Goal: Complete application form

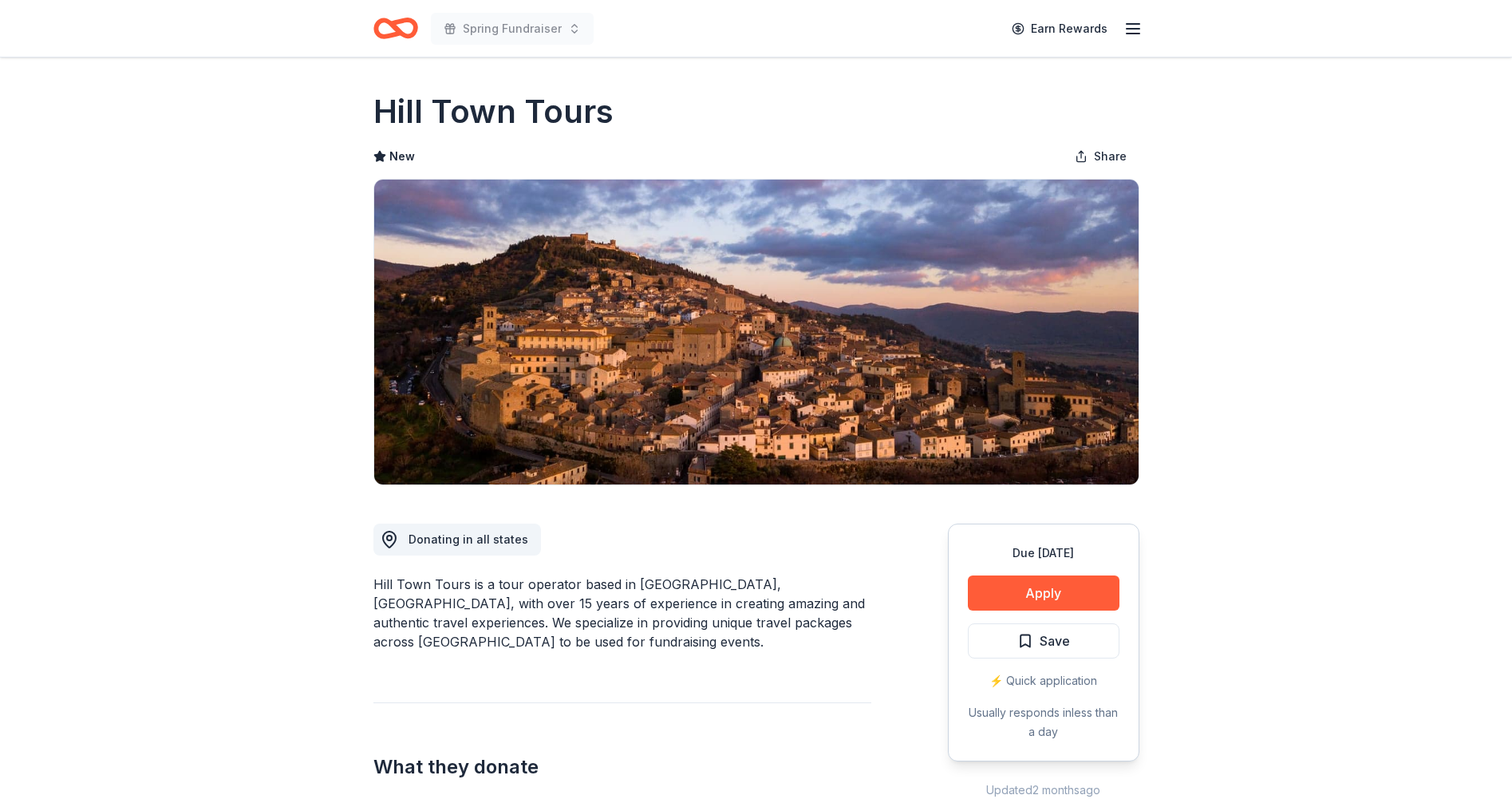
scroll to position [332, 0]
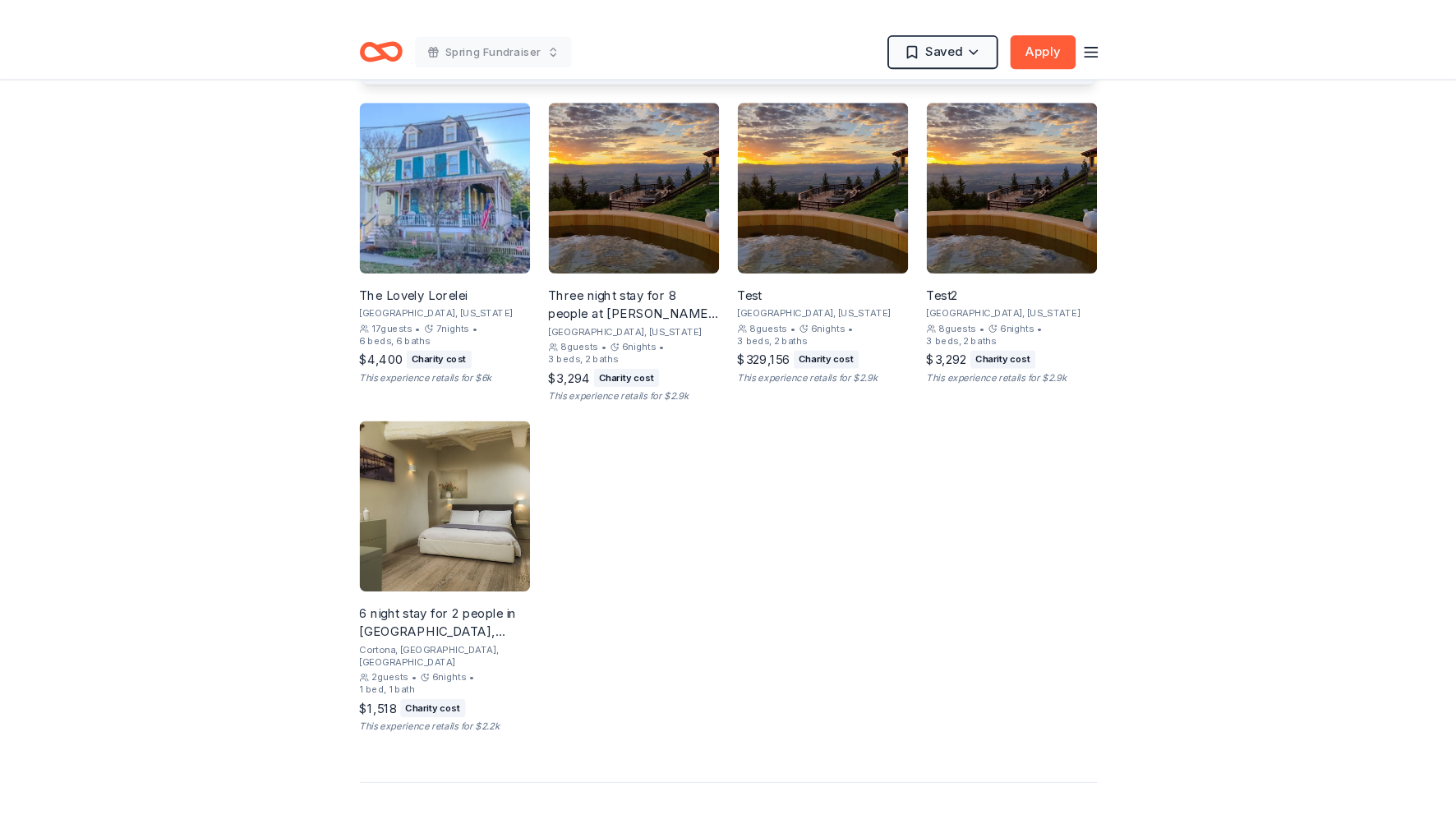
scroll to position [1082, 0]
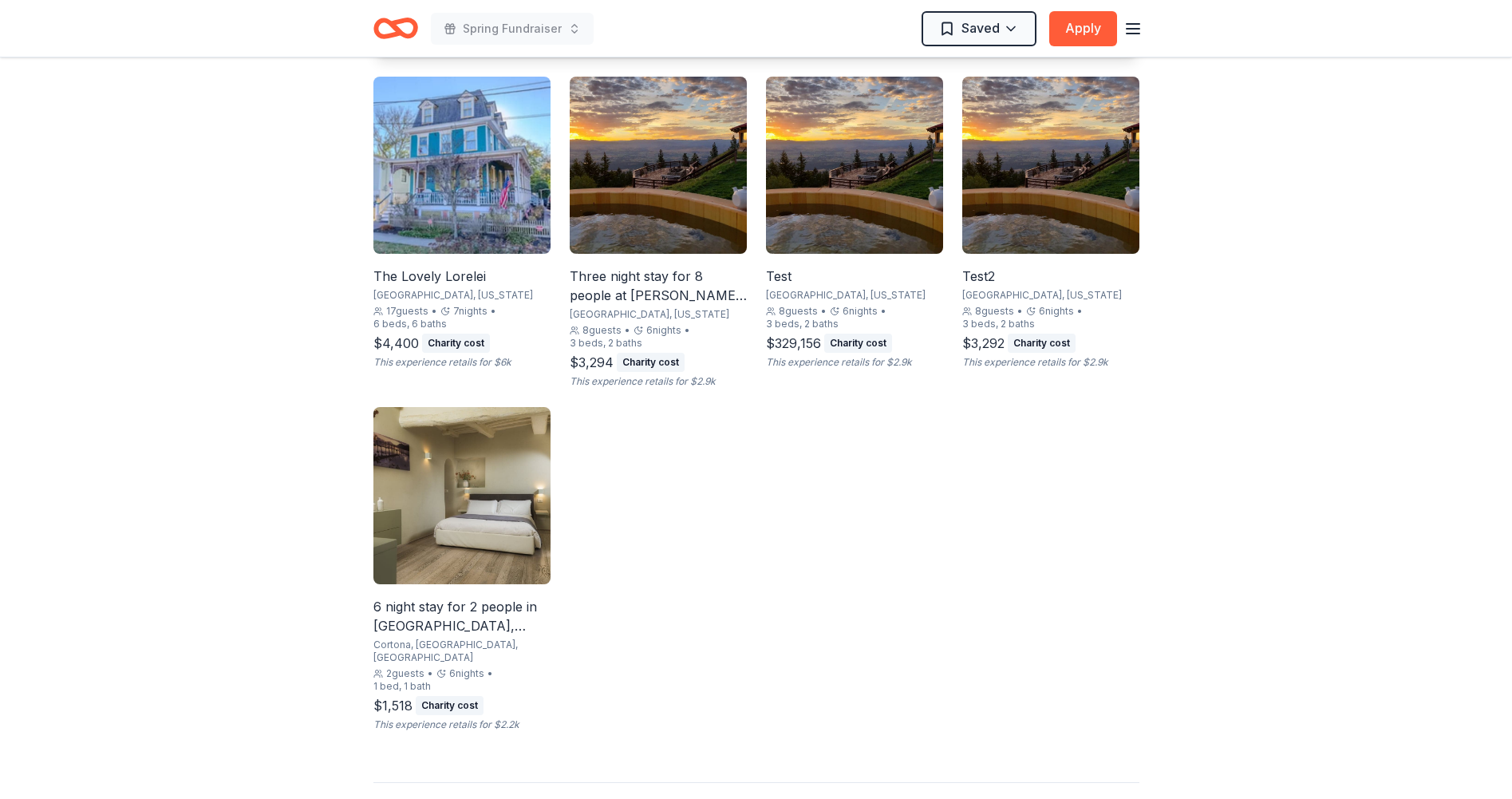
click at [484, 605] on div "6 night stay for 2 people in Cortona, Tuscany" at bounding box center [462, 616] width 177 height 38
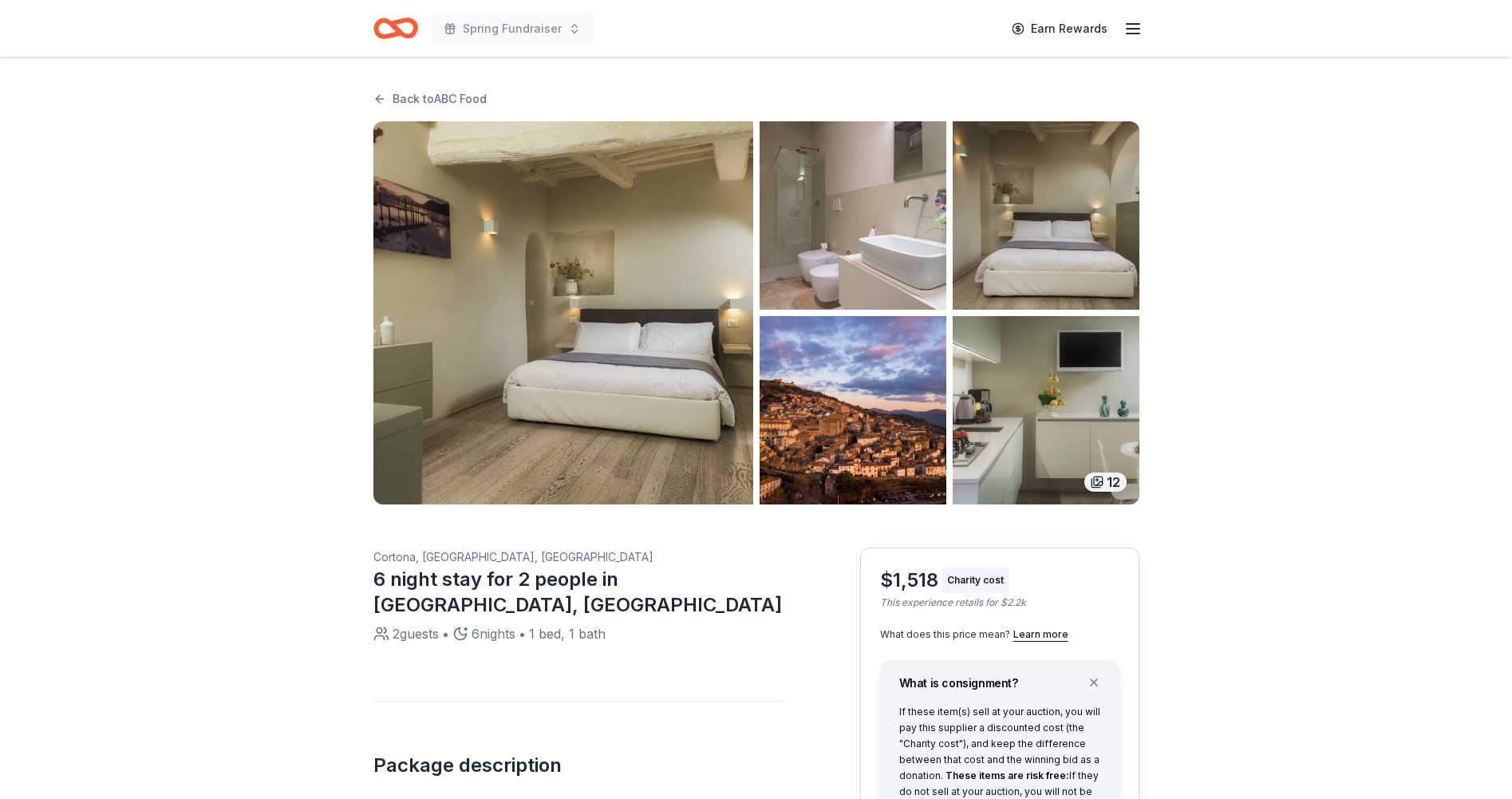
click at [656, 428] on img "button" at bounding box center [563, 313] width 380 height 383
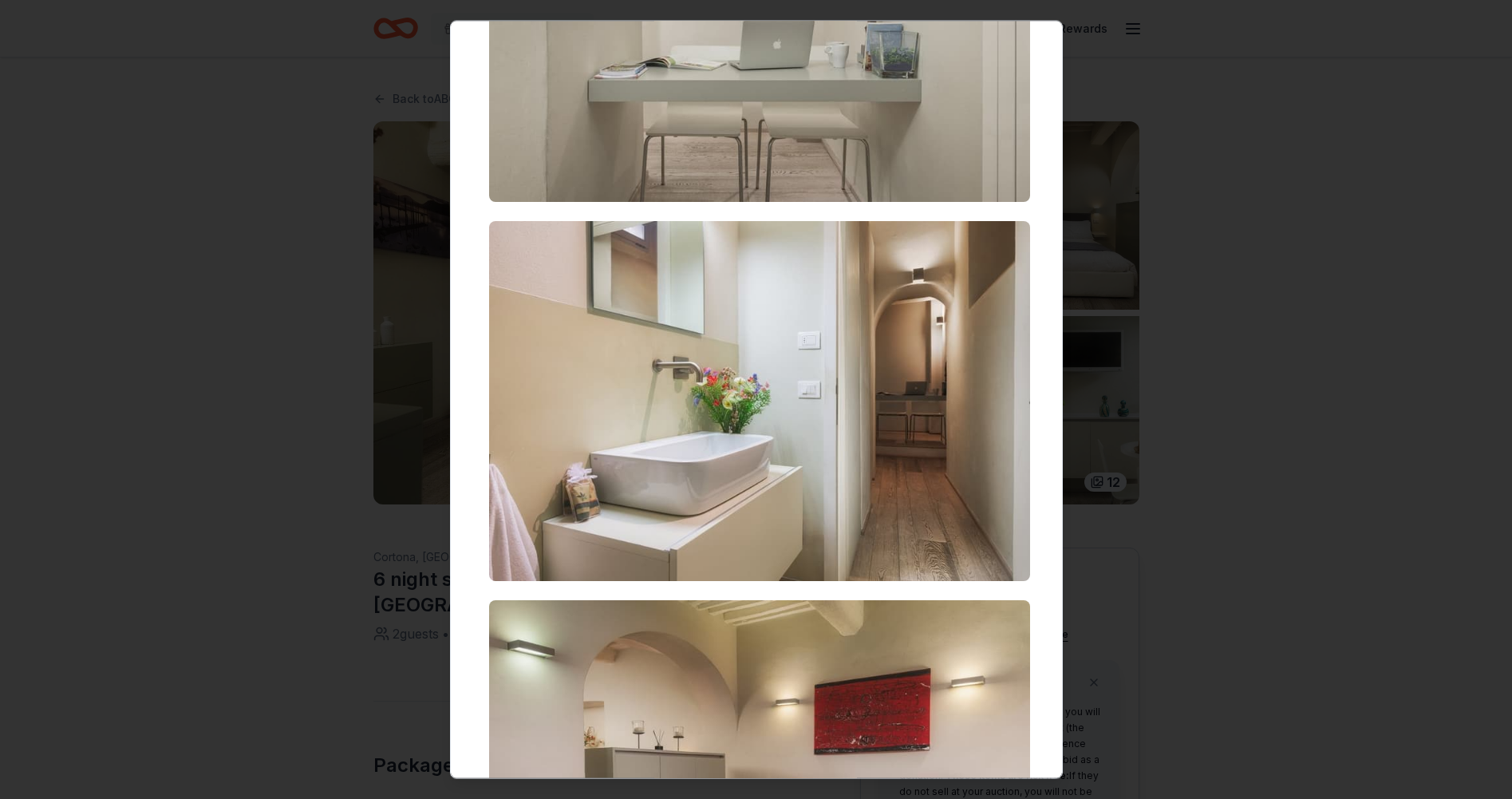
scroll to position [3705, 0]
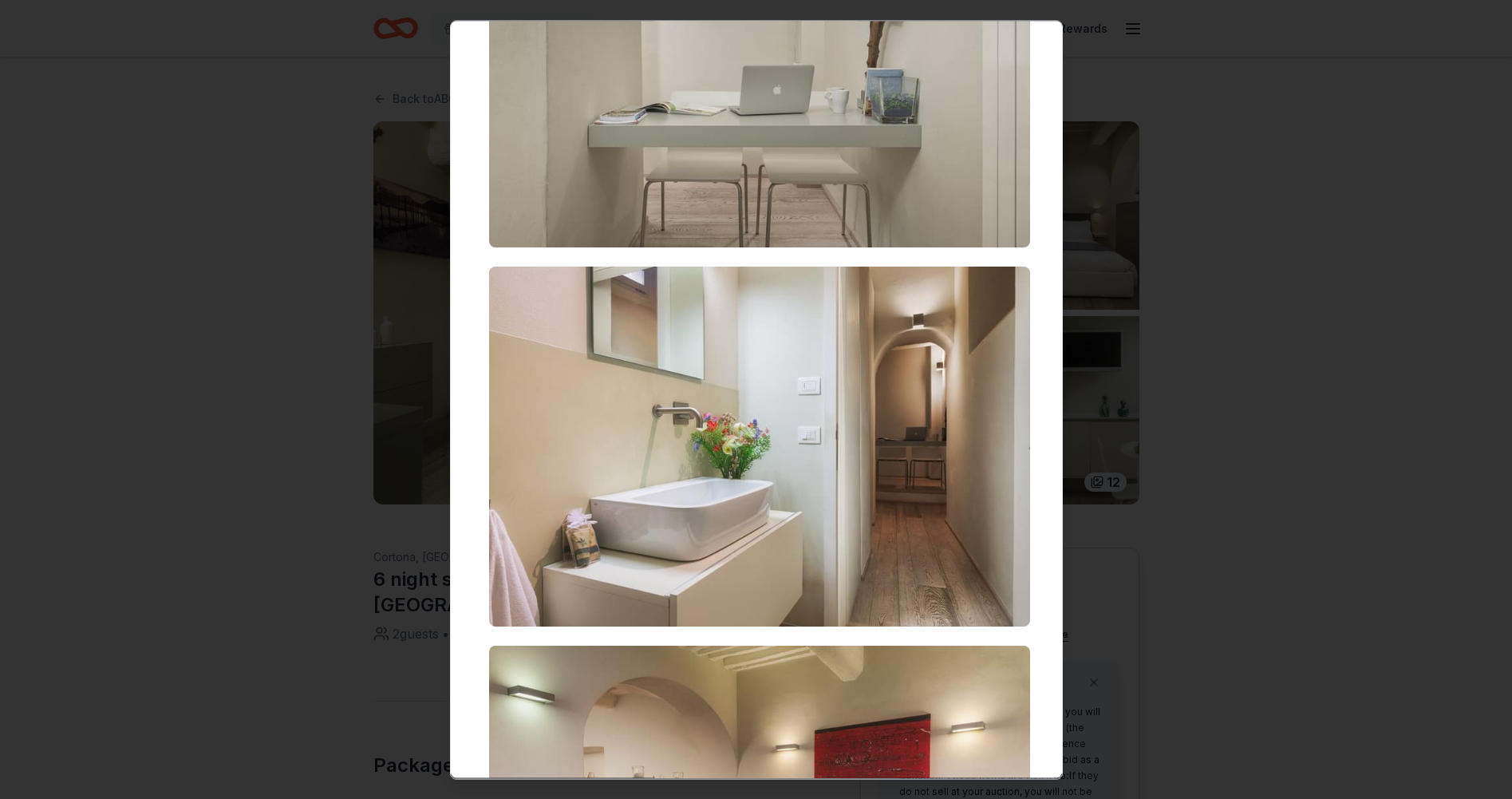
click at [1280, 327] on div at bounding box center [756, 399] width 1512 height 799
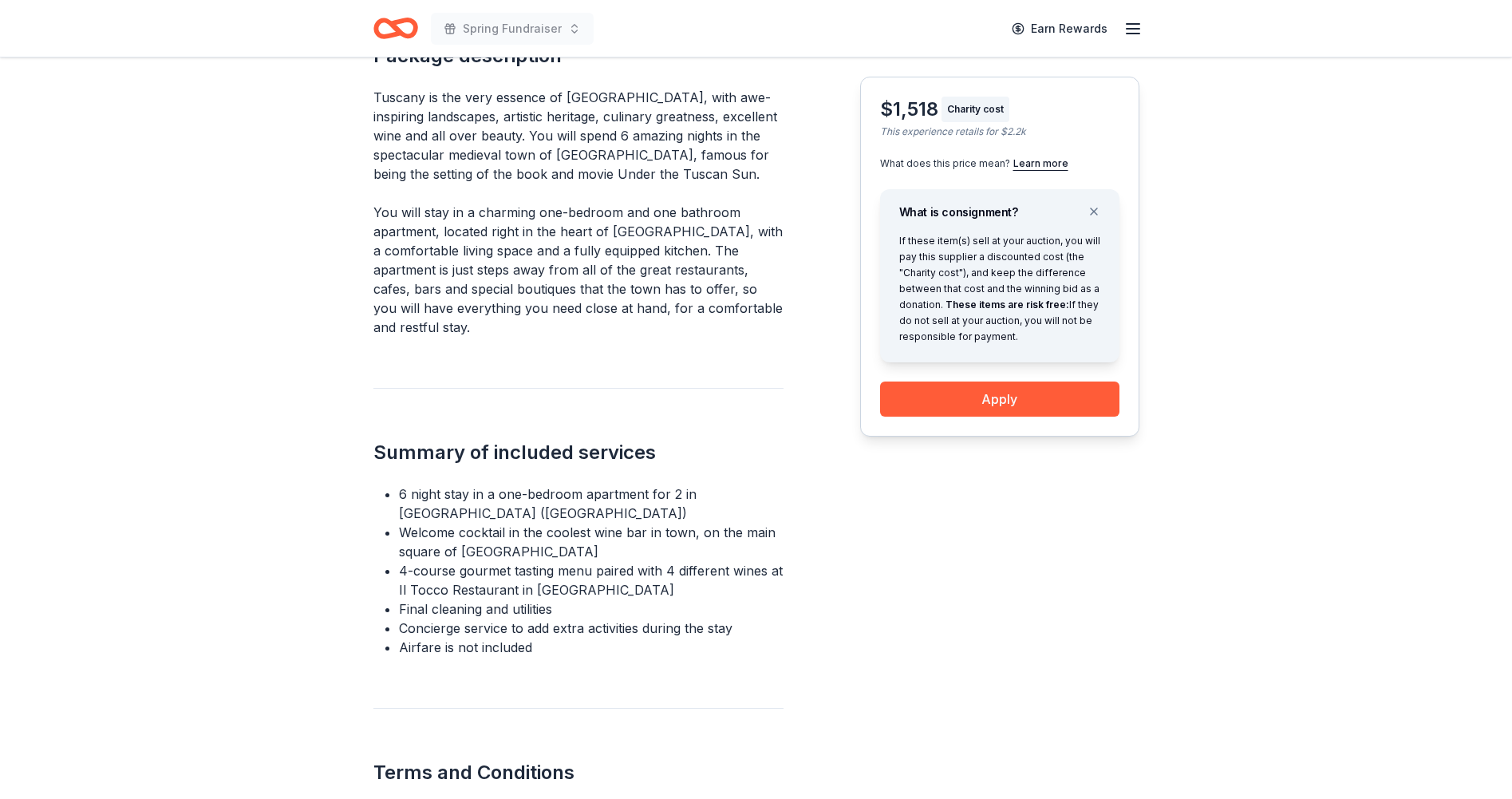
scroll to position [594, 0]
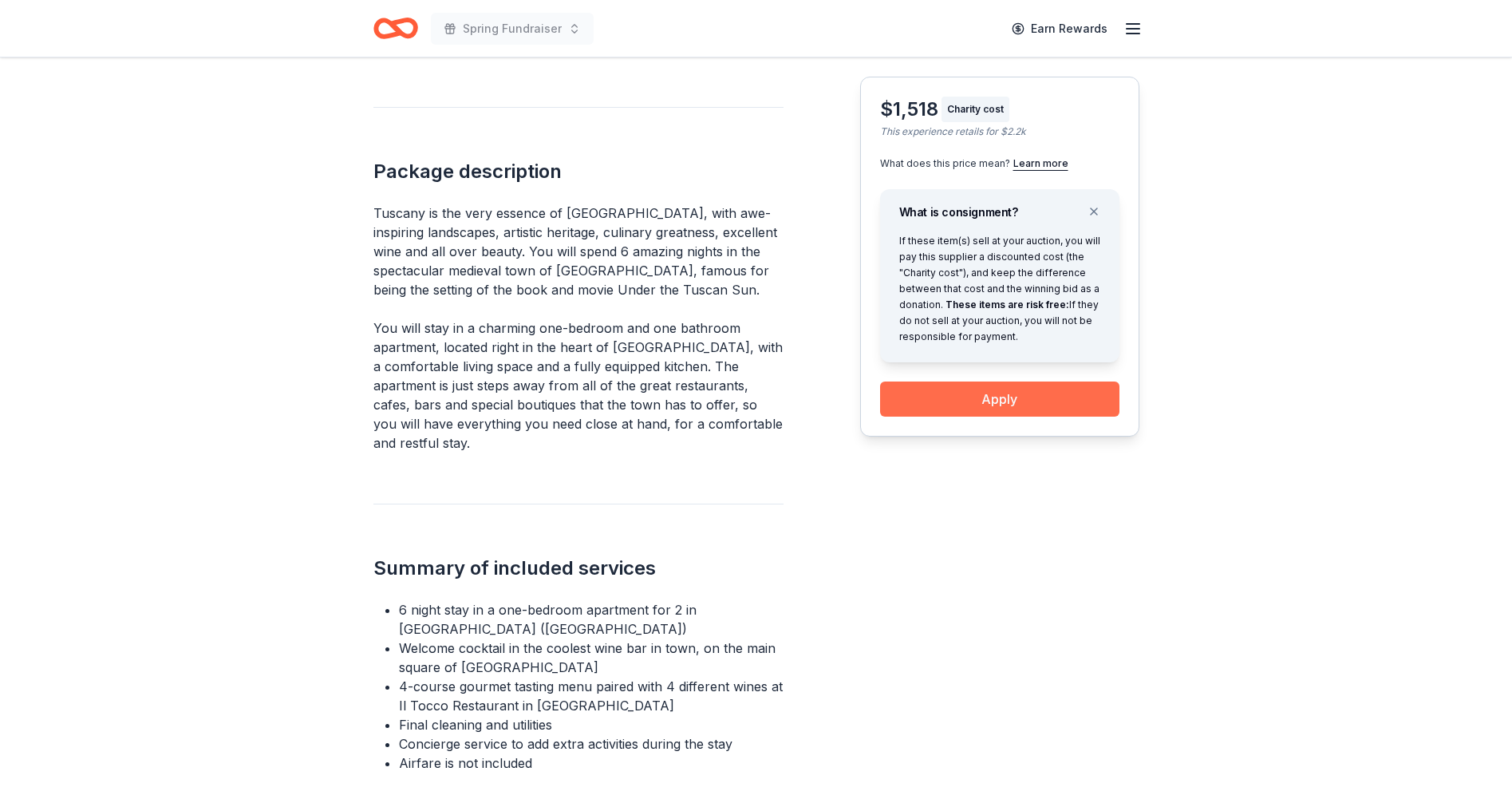
click at [948, 402] on button "Apply" at bounding box center [1000, 399] width 239 height 35
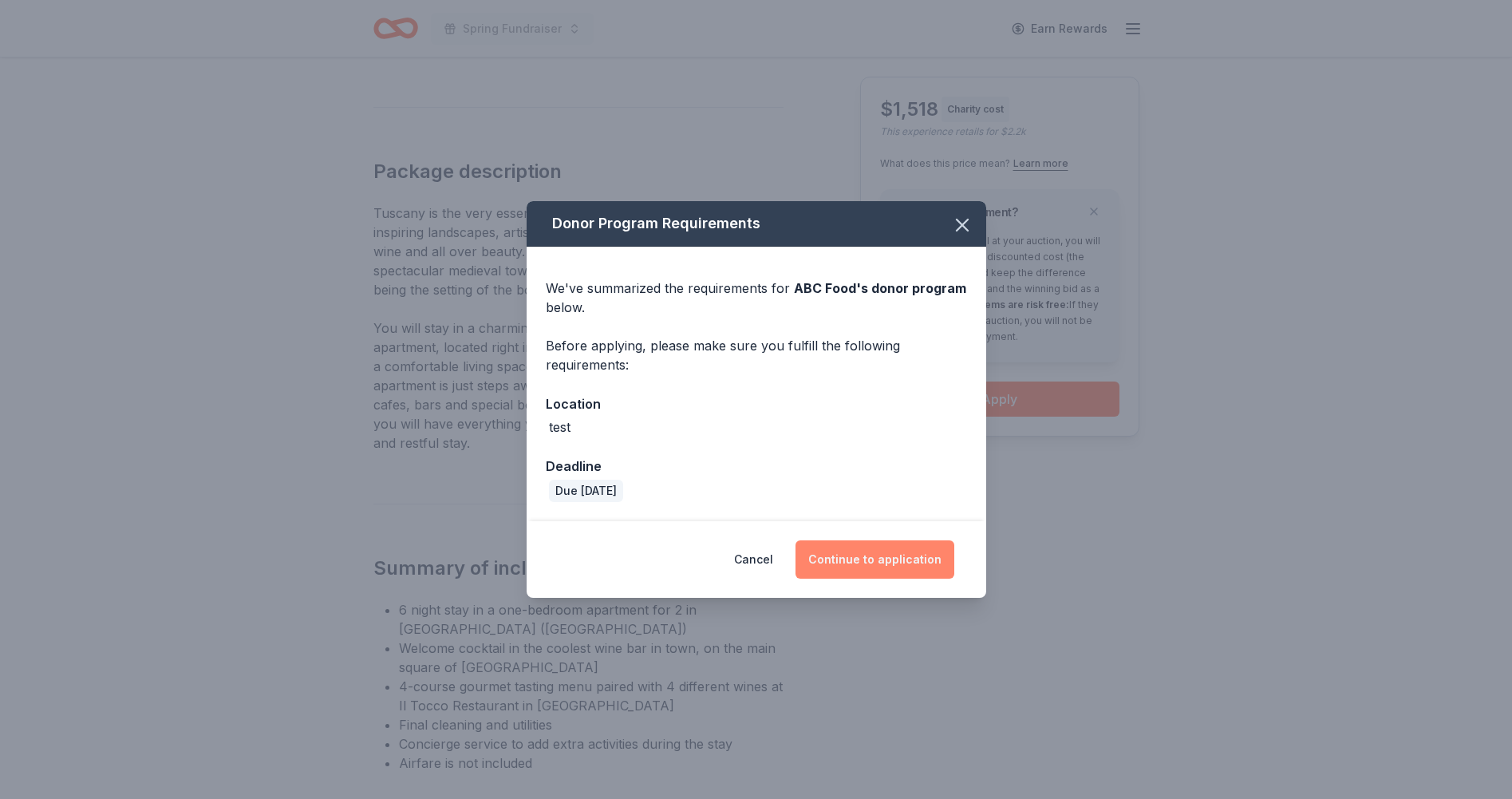
click at [883, 557] on button "Continue to application" at bounding box center [875, 559] width 159 height 38
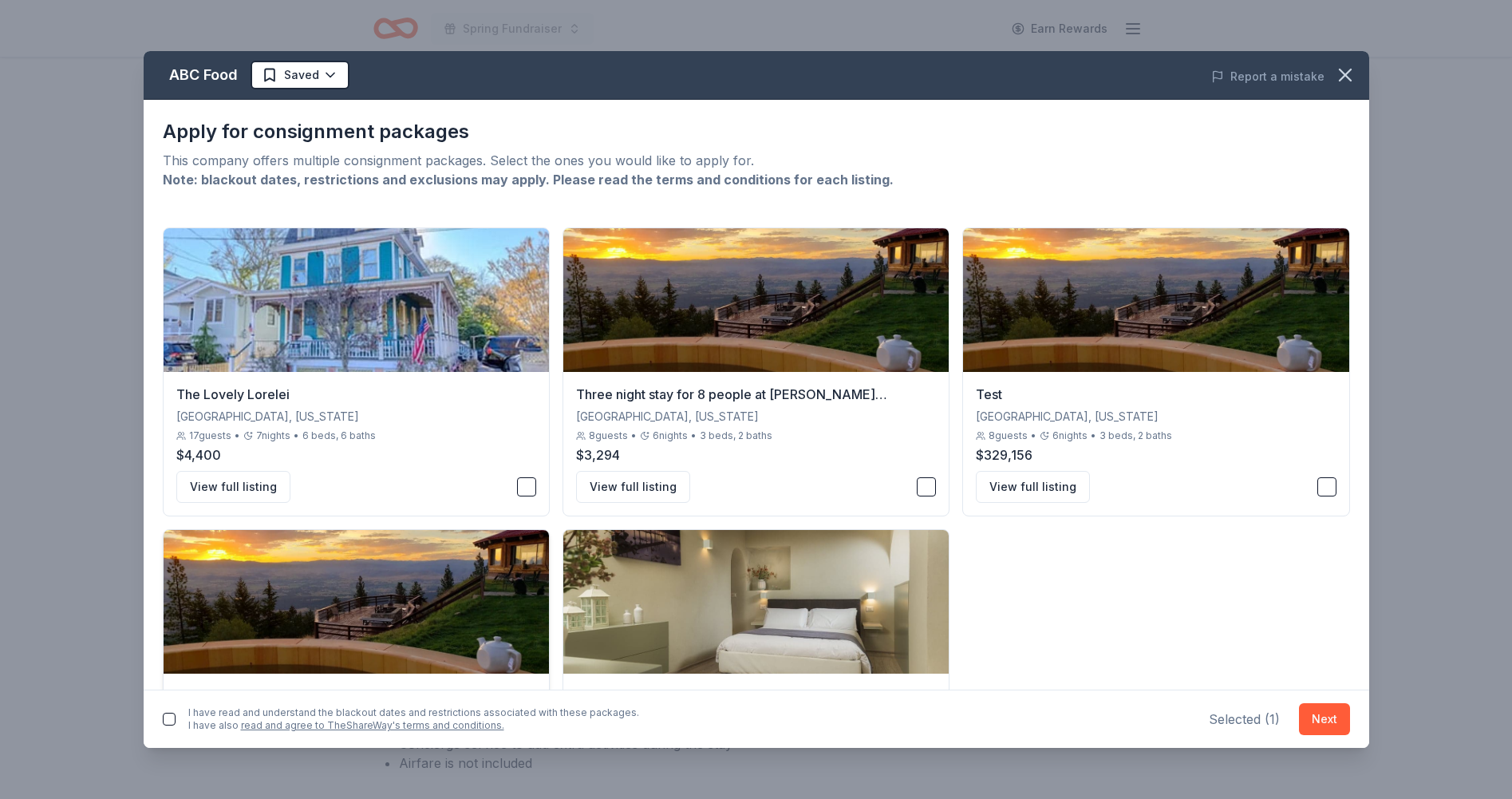
scroll to position [147, 0]
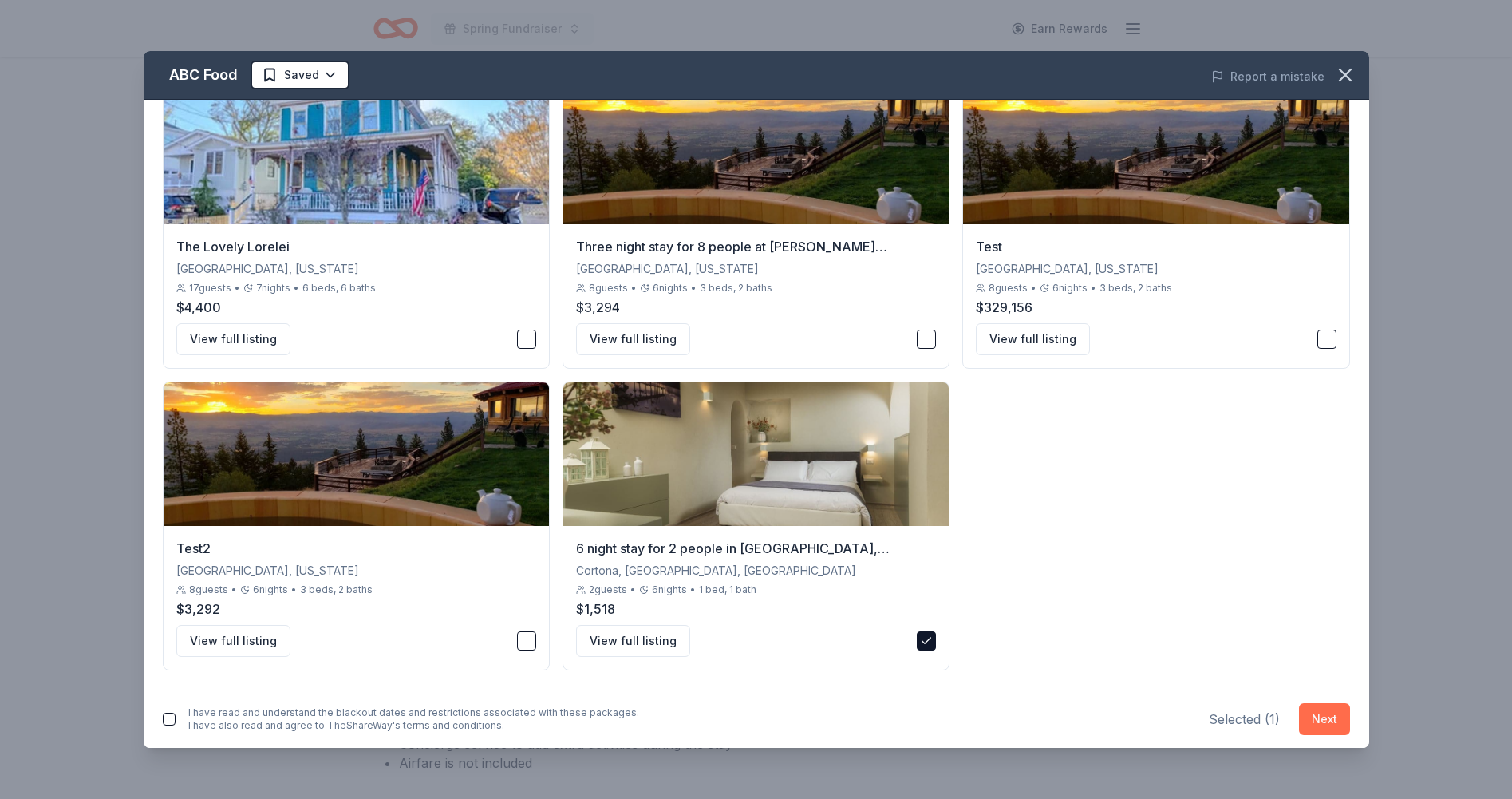
click at [1318, 717] on button "Next" at bounding box center [1324, 719] width 51 height 32
click at [174, 714] on button "button" at bounding box center [168, 716] width 12 height 12
click at [1326, 718] on button "Next" at bounding box center [1324, 716] width 51 height 32
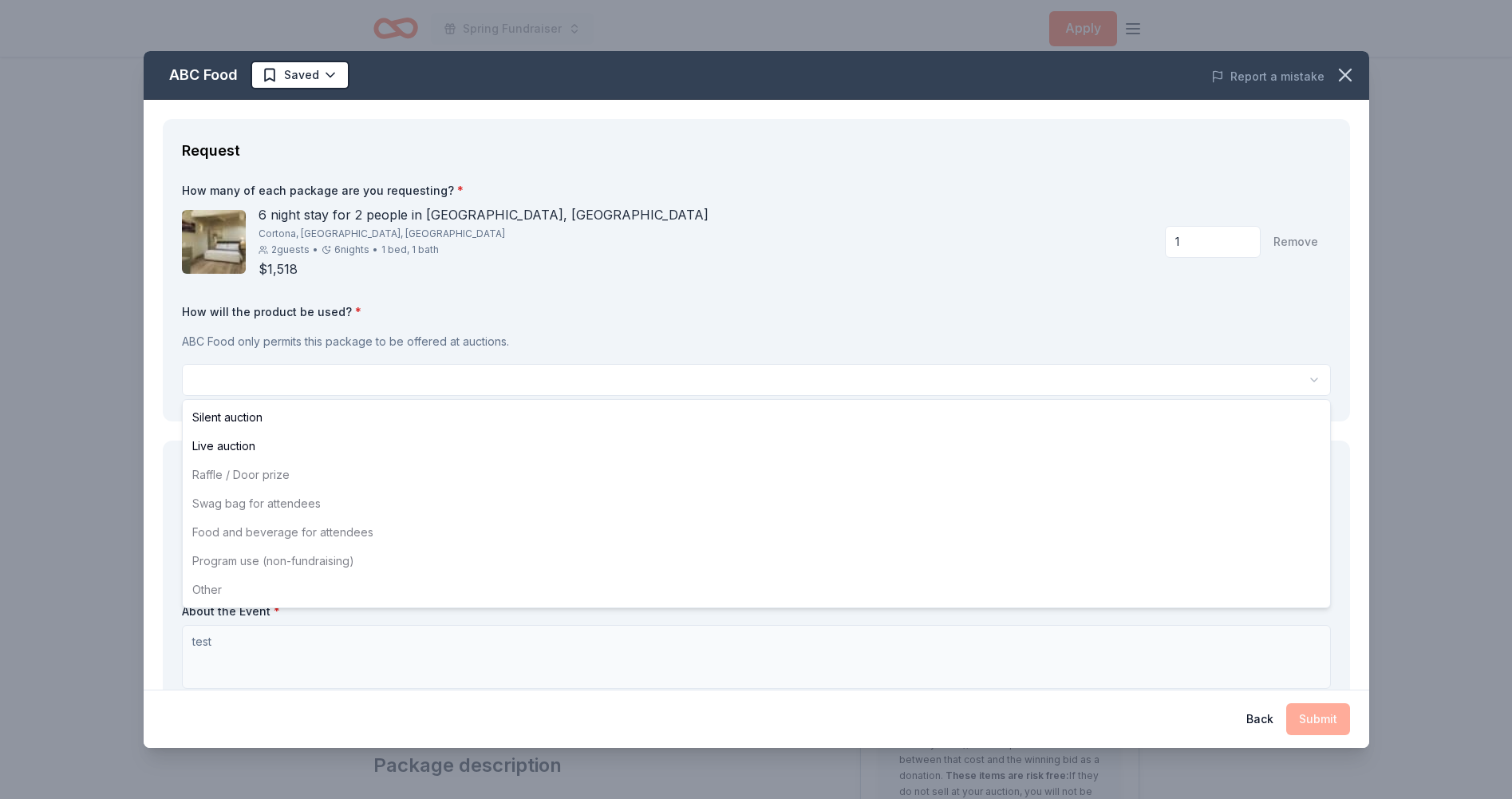
scroll to position [0, 0]
click at [611, 385] on html "Spring Fundraiser Apply Back to ABC Food 12 Cortona, Tuscany, Italy 6 night sta…" at bounding box center [756, 399] width 1512 height 799
select select "liveAuction"
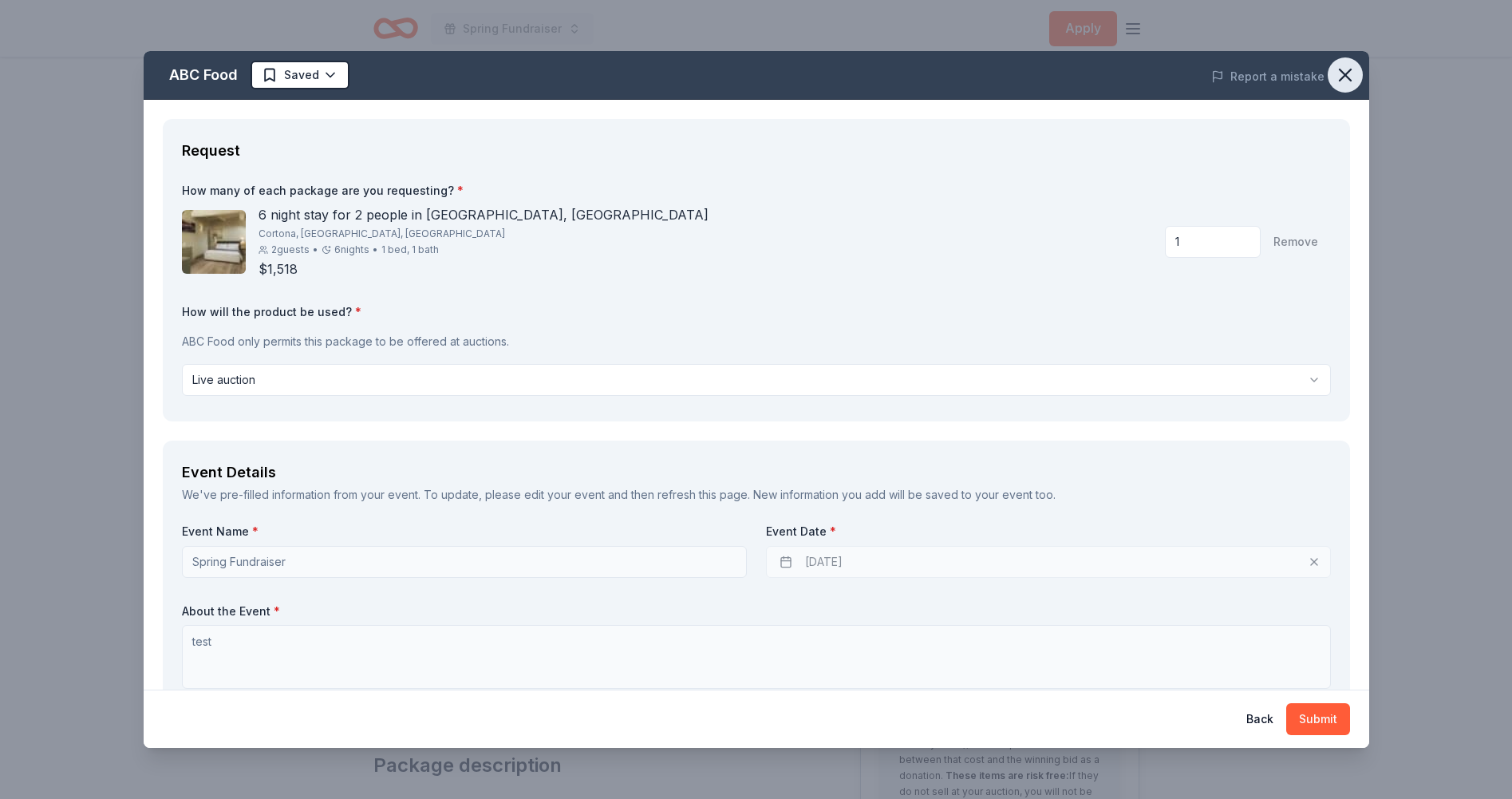
click at [1345, 87] on button "button" at bounding box center [1345, 75] width 35 height 35
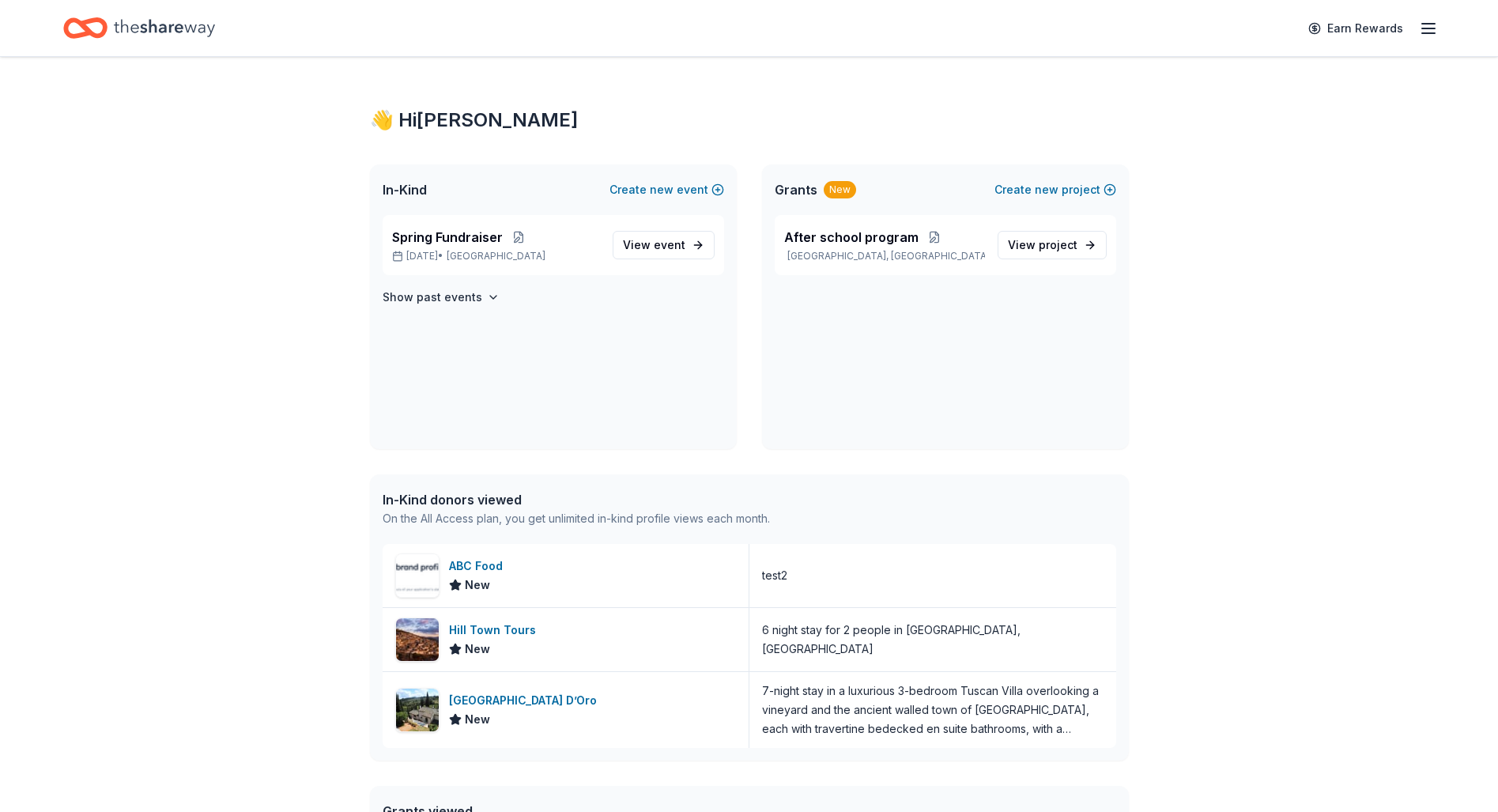
drag, startPoint x: 0, startPoint y: 0, endPoint x: 1431, endPoint y: 27, distance: 1431.3
click at [1431, 28] on line "button" at bounding box center [1428, 28] width 12 height 0
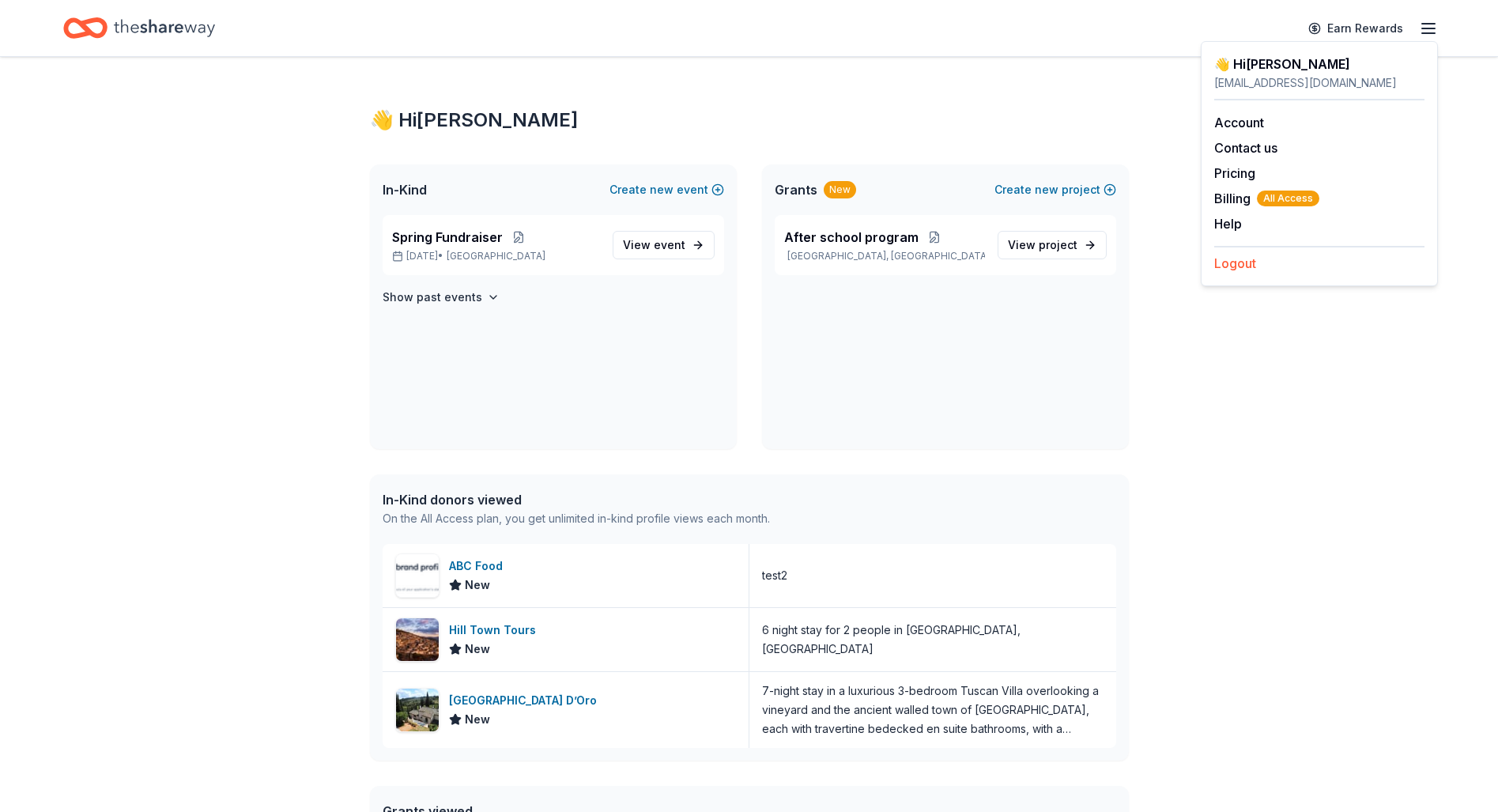
click at [1239, 257] on button "Logout" at bounding box center [1235, 262] width 42 height 19
